Goal: Transaction & Acquisition: Purchase product/service

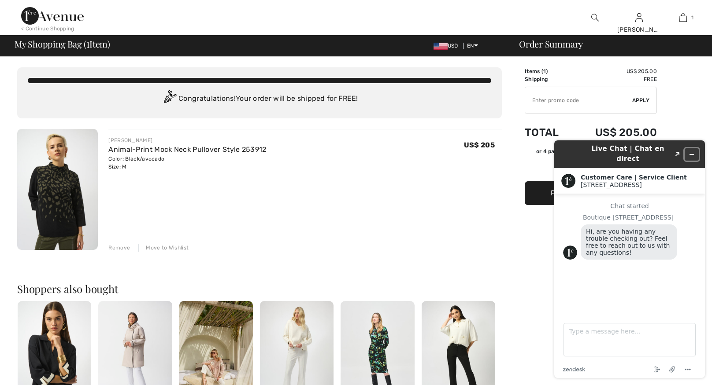
click at [692, 151] on icon "Minimize widget" at bounding box center [691, 154] width 6 height 6
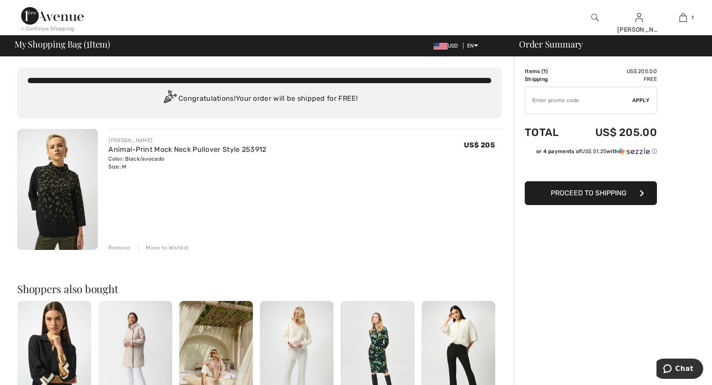
click at [594, 200] on button "Proceed to Shipping" at bounding box center [590, 193] width 132 height 24
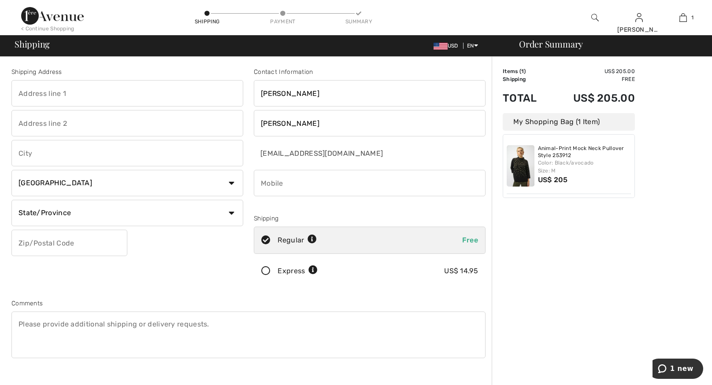
click at [160, 85] on input "text" at bounding box center [127, 93] width 232 height 26
type input "165 Lake Lea Road"
type input "Rochester"
select select "US"
select select "NY"
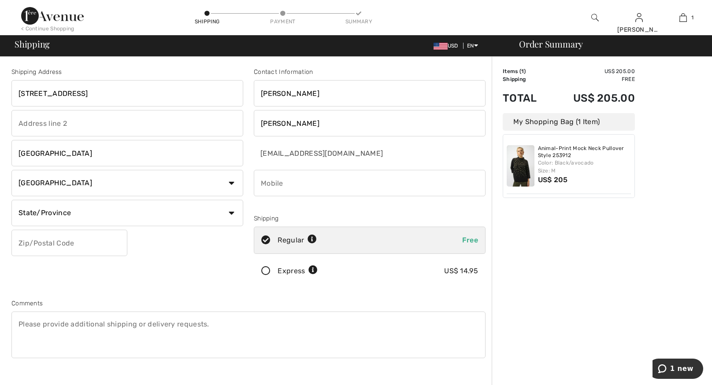
type input "14617"
type input "5857046408"
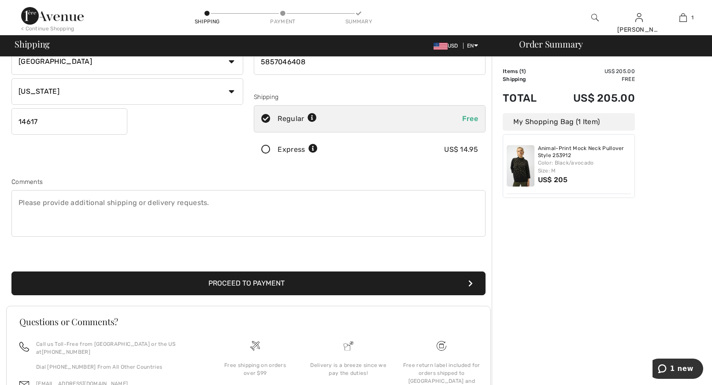
scroll to position [123, 0]
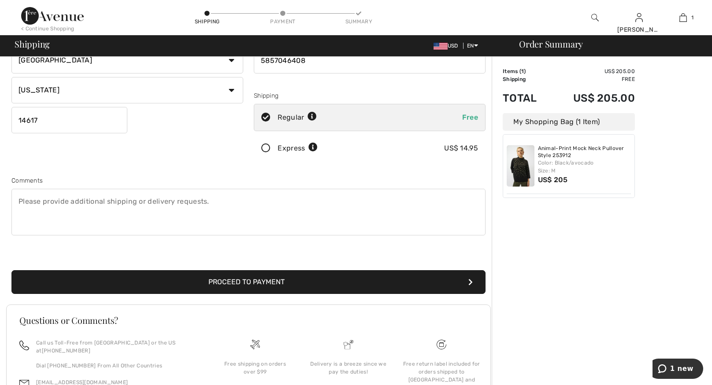
click at [368, 285] on button "Proceed to Payment" at bounding box center [248, 282] width 474 height 24
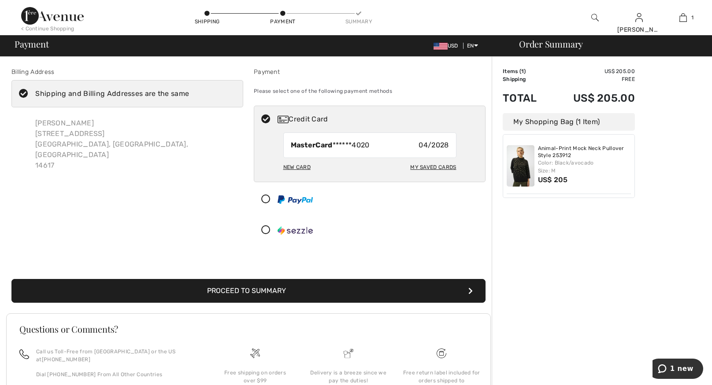
click at [292, 167] on div "New Card" at bounding box center [296, 167] width 27 height 15
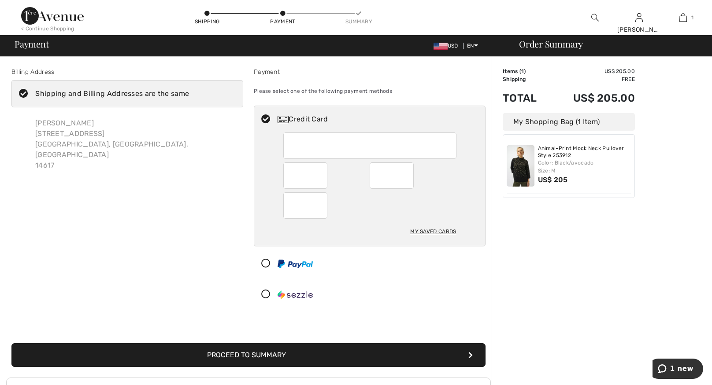
click at [378, 353] on button "Proceed to Summary" at bounding box center [248, 355] width 474 height 24
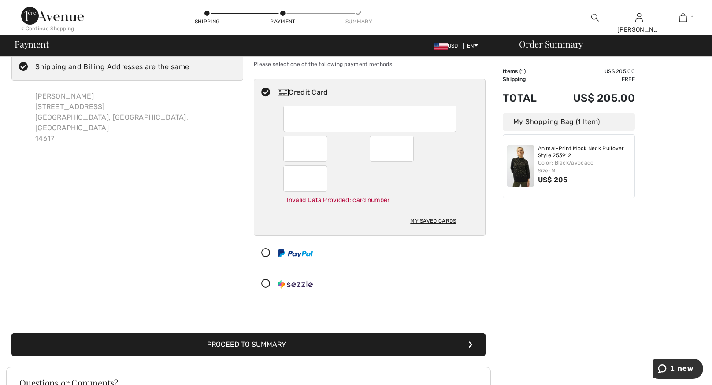
scroll to position [35, 0]
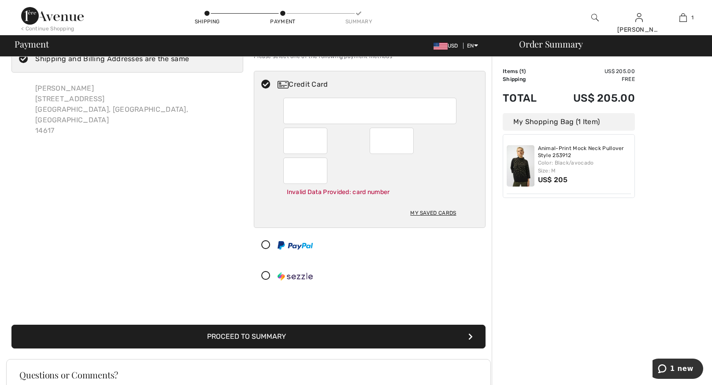
click at [270, 147] on div "Invalid Data Provided: card number My Saved Cards" at bounding box center [369, 163] width 231 height 130
radio input "true"
click at [322, 335] on button "Proceed to Summary" at bounding box center [248, 337] width 474 height 24
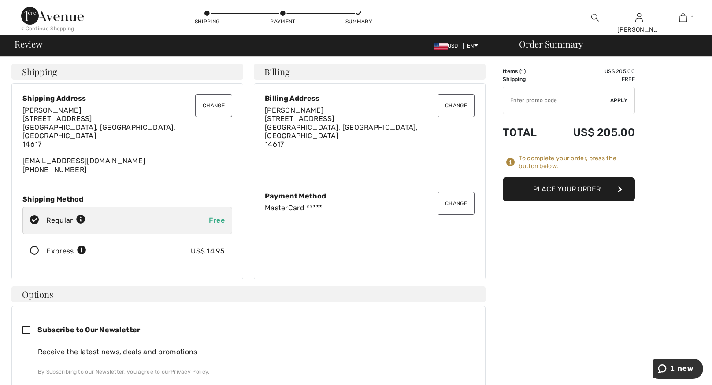
click at [565, 192] on button "Place Your Order" at bounding box center [568, 189] width 132 height 24
